Goal: Find specific page/section: Find specific page/section

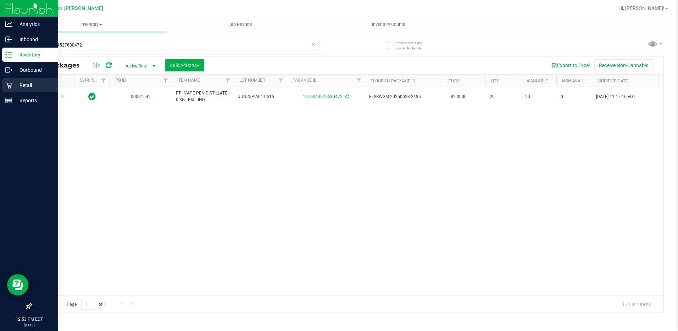
drag, startPoint x: 23, startPoint y: 85, endPoint x: 27, endPoint y: 89, distance: 4.8
click at [24, 86] on p "Retail" at bounding box center [33, 85] width 43 height 9
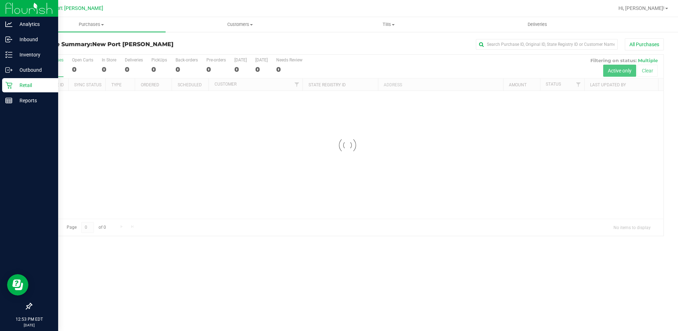
click at [10, 82] on icon at bounding box center [8, 85] width 7 height 7
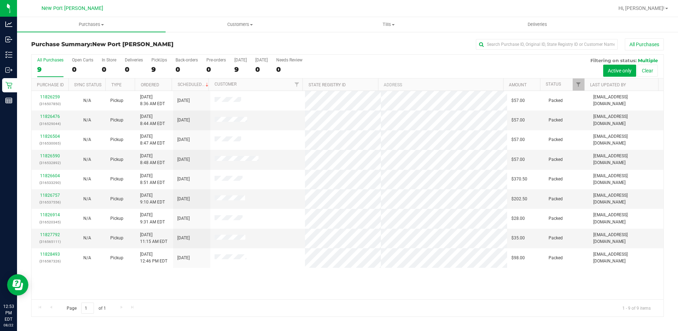
click at [93, 280] on div "11826259 (316507850) N/A Pickup [DATE] 8:36 AM EDT 8/22/2025 $57.00 Packed [EMA…" at bounding box center [348, 195] width 632 height 208
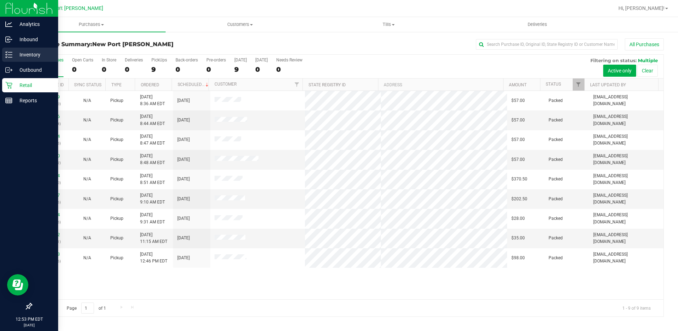
click at [13, 55] on p "Inventory" at bounding box center [33, 54] width 43 height 9
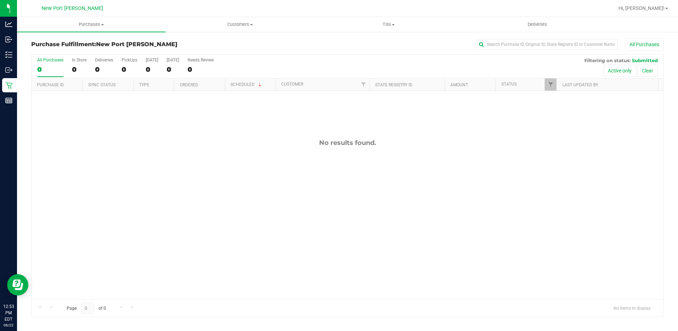
click at [112, 192] on div "No results found." at bounding box center [348, 219] width 632 height 256
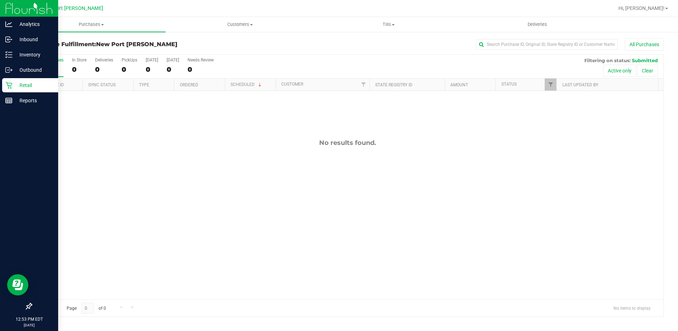
click at [11, 84] on icon at bounding box center [8, 85] width 7 height 7
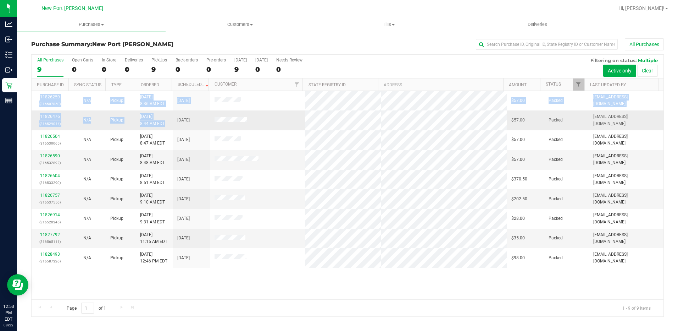
drag, startPoint x: 219, startPoint y: 278, endPoint x: 169, endPoint y: 124, distance: 162.0
click at [169, 124] on div "11826259 (316507850) N/A Pickup [DATE] 8:36 AM EDT 8/22/2025 $57.00 Packed [EMA…" at bounding box center [348, 195] width 632 height 208
click at [199, 279] on div "11826259 (316507850) N/A Pickup [DATE] 8:36 AM EDT 8/22/2025 $57.00 Packed [EMA…" at bounding box center [348, 195] width 632 height 208
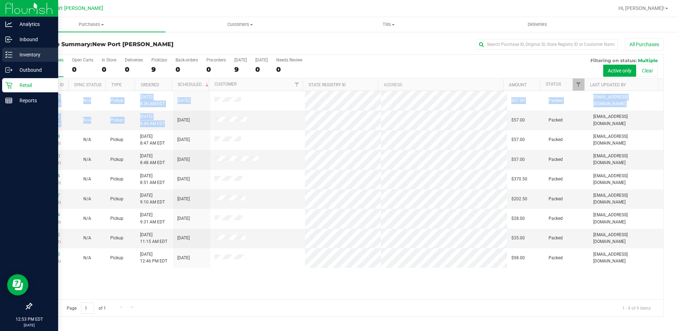
click at [18, 54] on p "Inventory" at bounding box center [33, 54] width 43 height 9
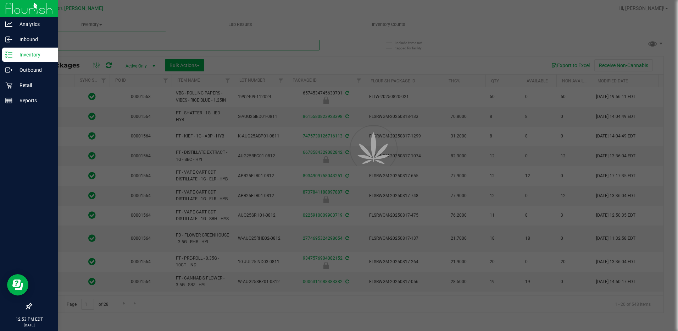
click at [142, 44] on input "text" at bounding box center [175, 45] width 288 height 11
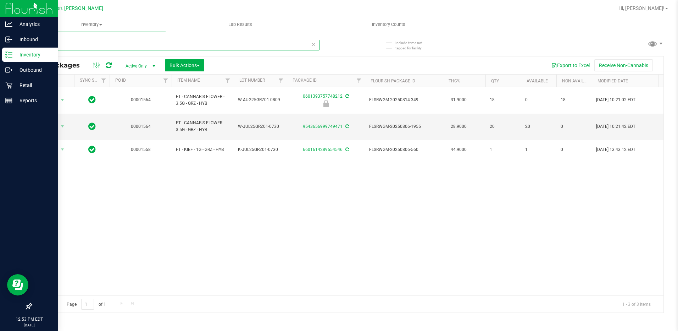
type input "grz"
click at [252, 195] on div "Action Action Edit attributes Global inventory Locate package Package audit log…" at bounding box center [348, 191] width 632 height 208
